Goal: Information Seeking & Learning: Learn about a topic

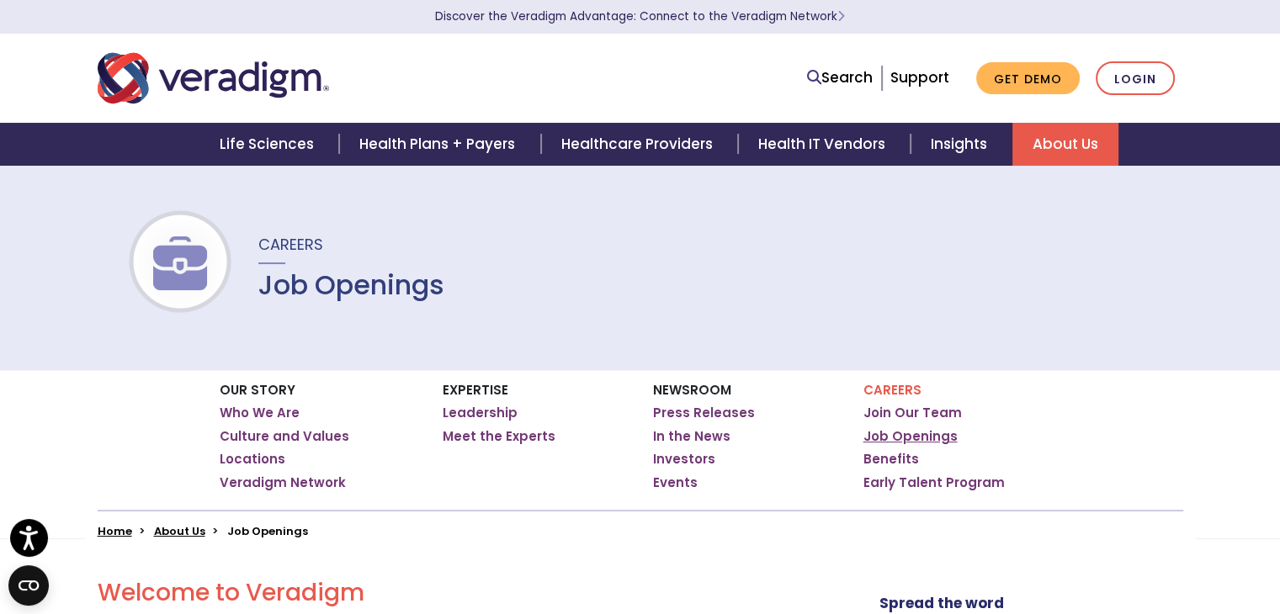
click at [892, 437] on link "Job Openings" at bounding box center [910, 436] width 94 height 17
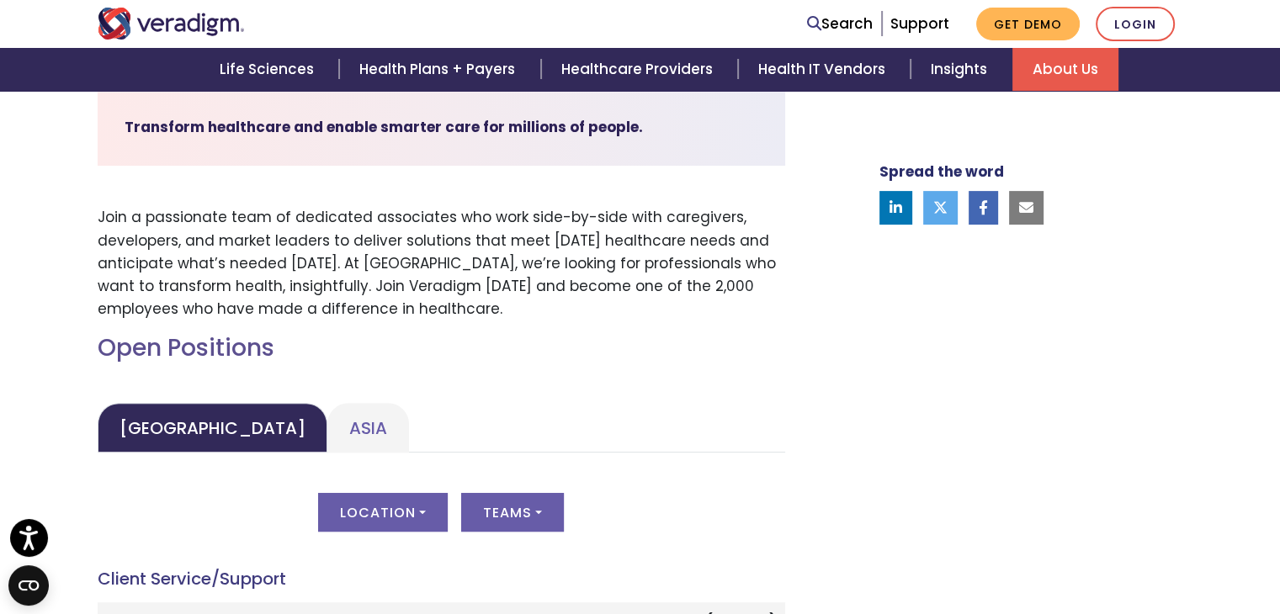
scroll to position [535, 0]
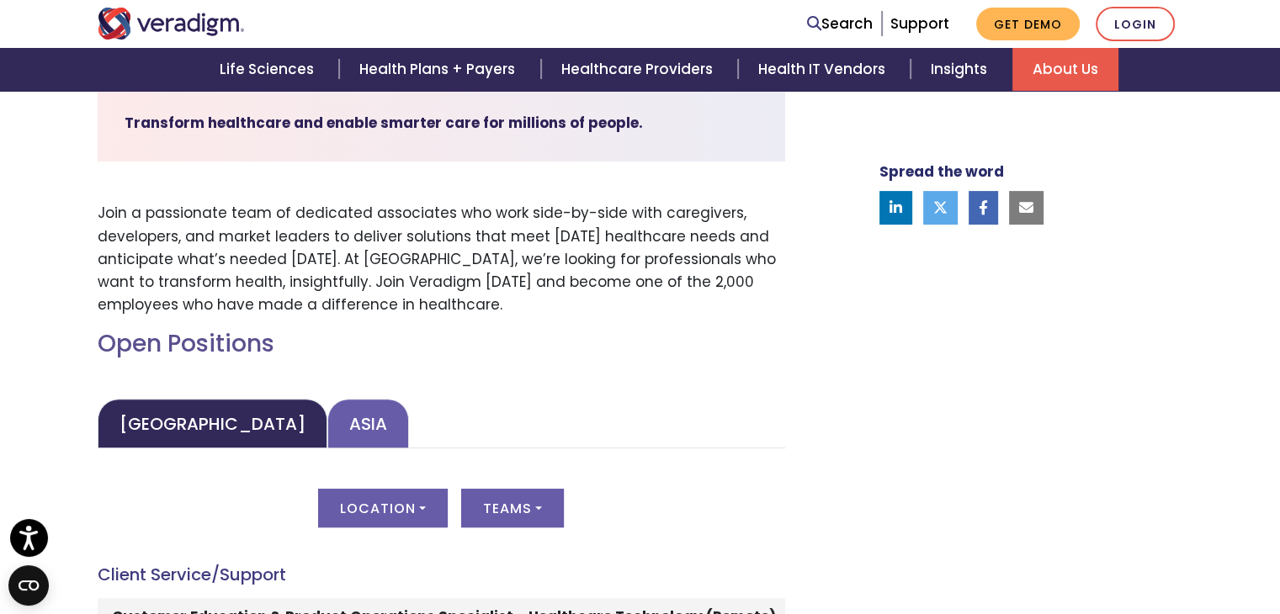
click at [327, 437] on link "Asia" at bounding box center [368, 424] width 82 height 50
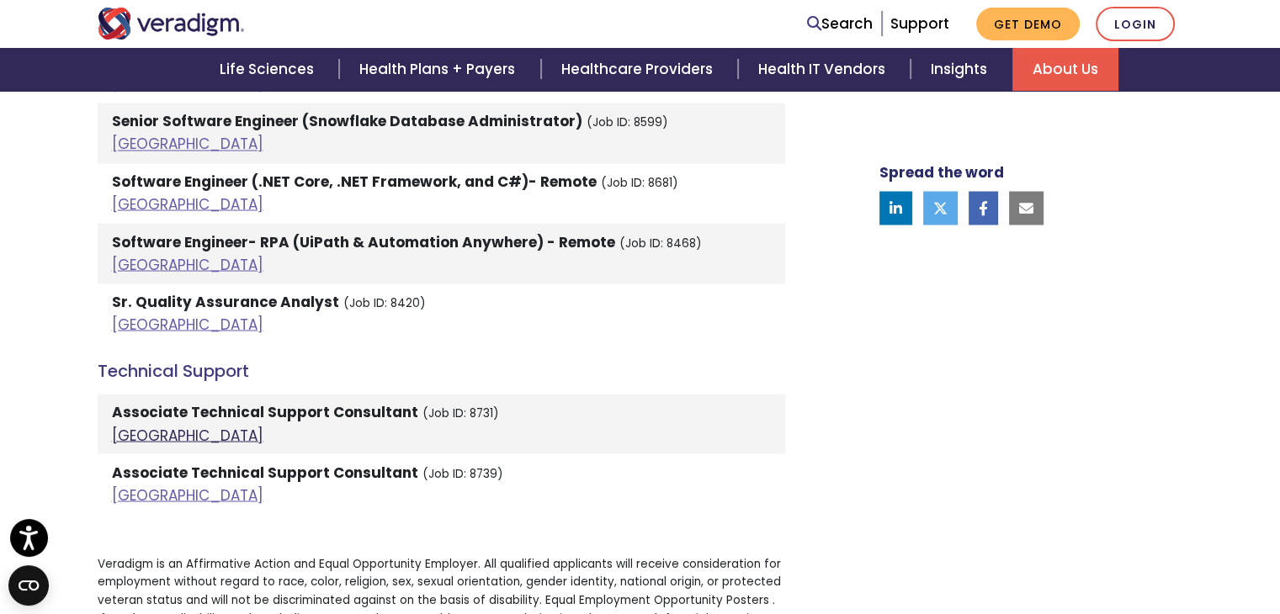
scroll to position [2997, 0]
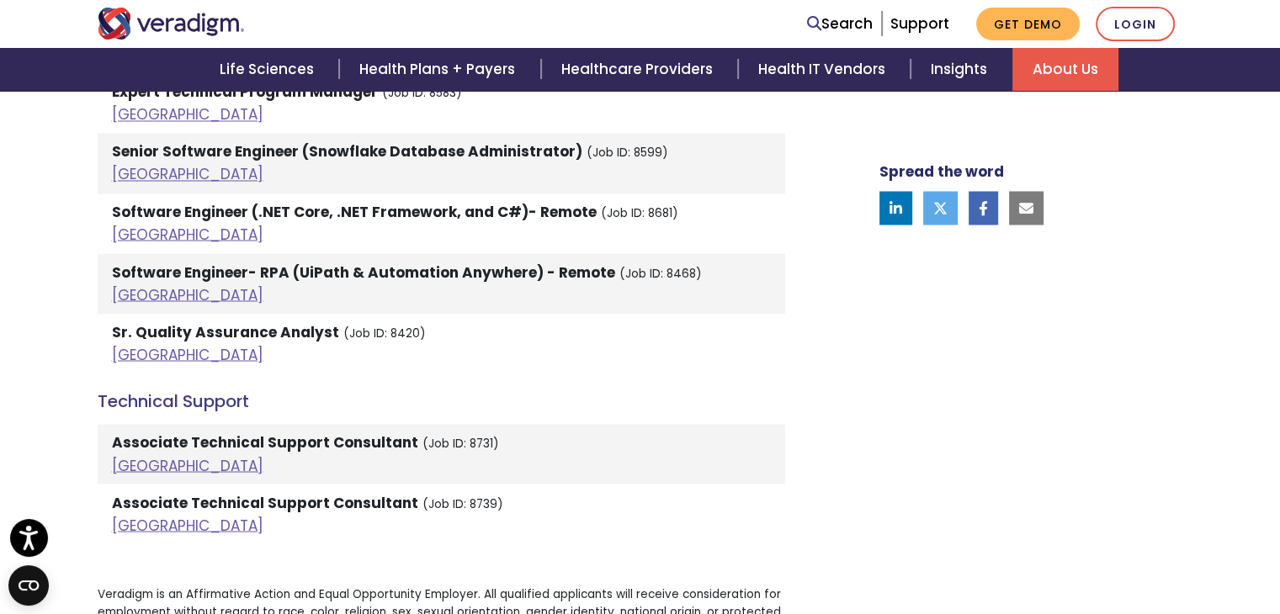
click at [130, 432] on li "Associate Technical Support Consultant (Job ID: 8731) [GEOGRAPHIC_DATA]" at bounding box center [441, 454] width 687 height 60
click at [127, 455] on link "[GEOGRAPHIC_DATA]" at bounding box center [187, 465] width 151 height 20
click at [136, 515] on link "[GEOGRAPHIC_DATA]" at bounding box center [187, 525] width 151 height 20
